Goal: Transaction & Acquisition: Purchase product/service

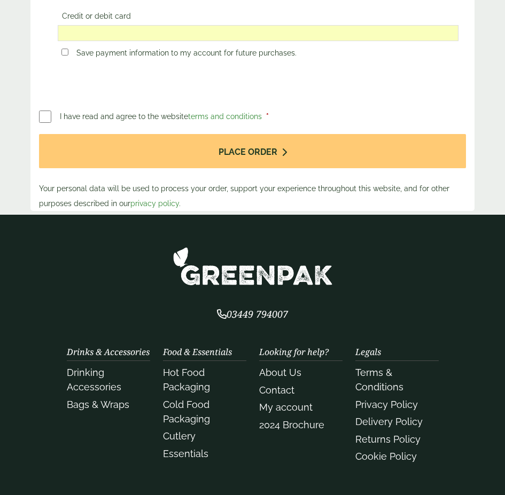
scroll to position [1068, 0]
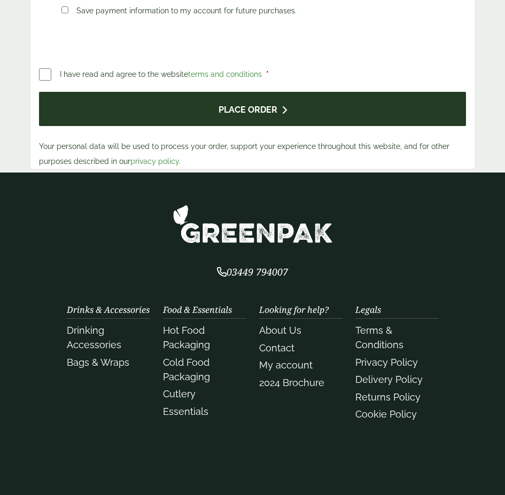
click at [247, 127] on button "Place order" at bounding box center [252, 109] width 427 height 35
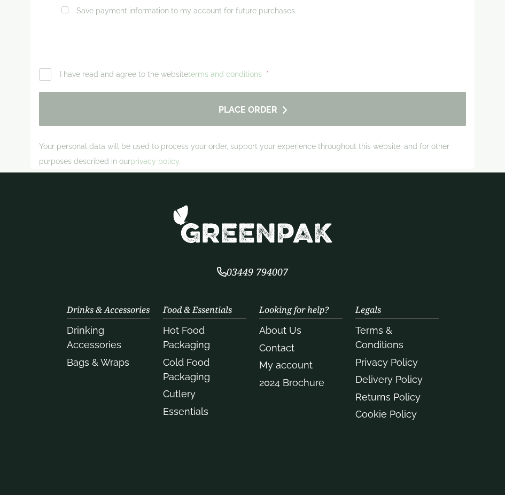
scroll to position [0, 0]
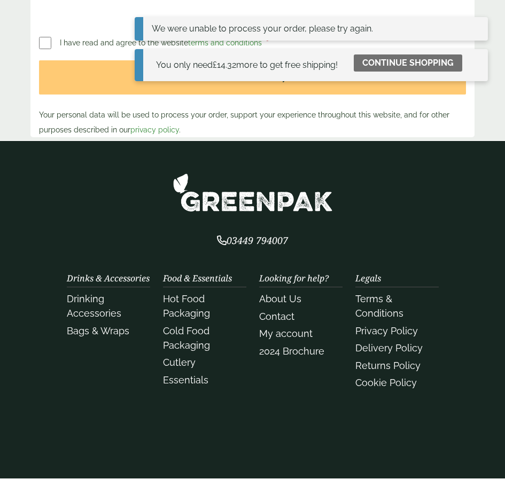
scroll to position [961, 0]
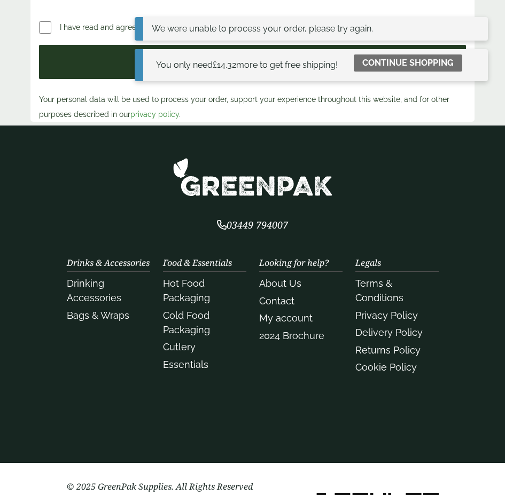
click at [172, 80] on button "Place order" at bounding box center [252, 62] width 427 height 35
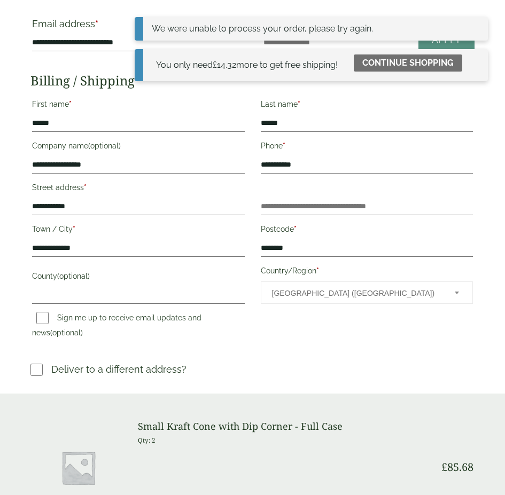
scroll to position [0, 0]
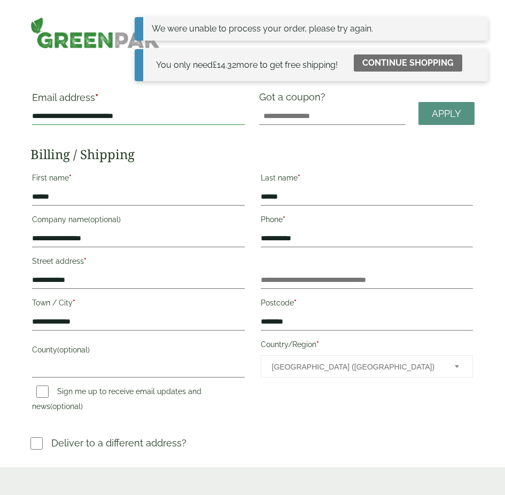
click at [213, 125] on input "**********" at bounding box center [138, 116] width 213 height 17
type input "**********"
click at [473, 33] on icon at bounding box center [475, 28] width 9 height 9
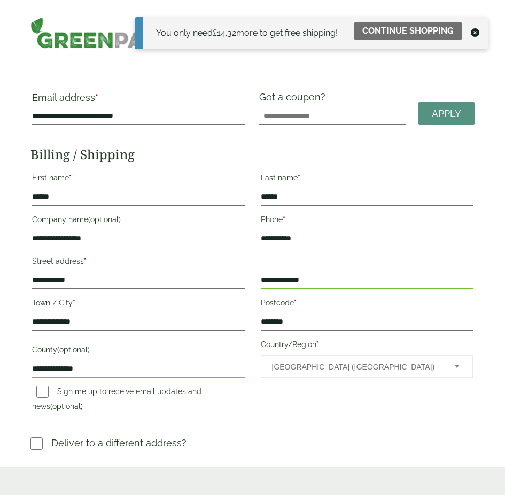
click at [471, 37] on icon at bounding box center [475, 32] width 9 height 9
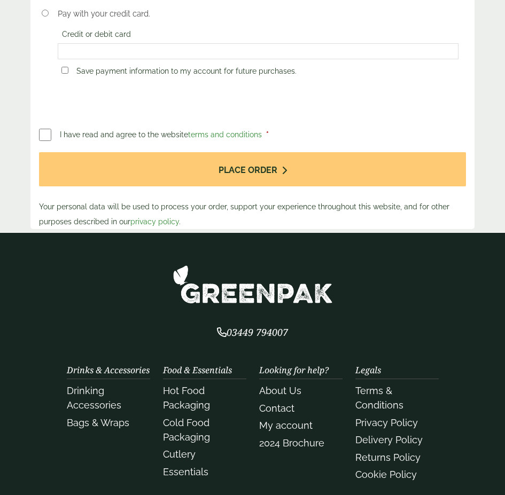
scroll to position [855, 0]
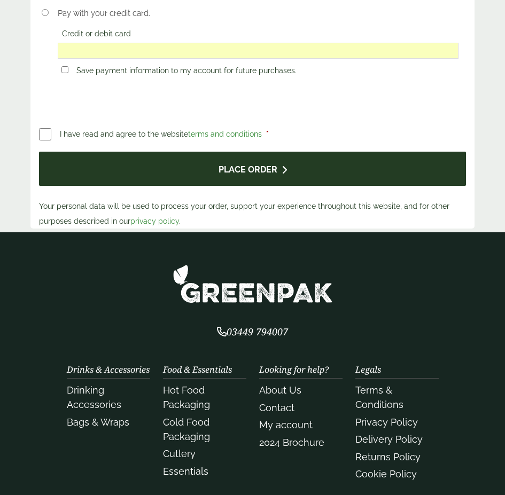
click at [281, 186] on button "Place order" at bounding box center [252, 169] width 427 height 35
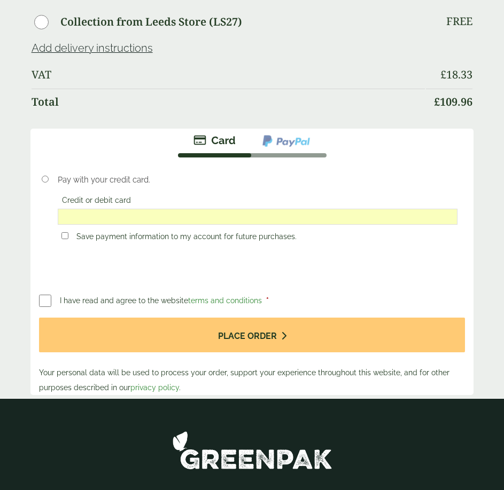
scroll to position [748, 0]
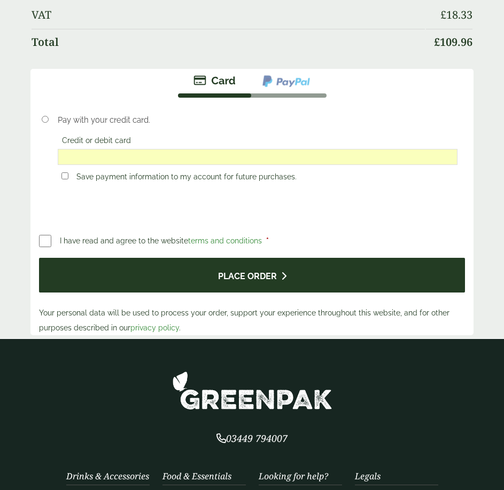
click at [255, 293] on button "Place order" at bounding box center [252, 275] width 426 height 35
